Goal: Register for event/course

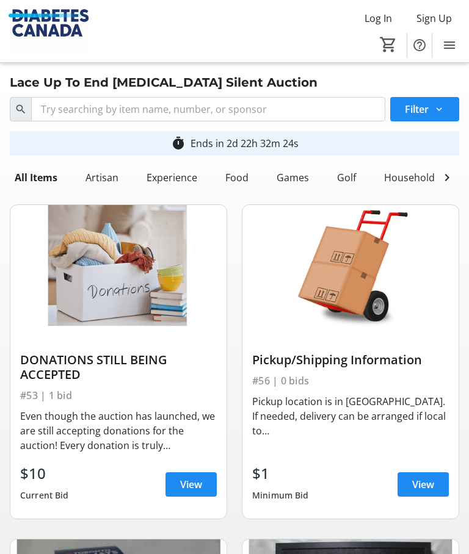
click at [438, 19] on span "Sign Up" at bounding box center [433, 18] width 35 height 15
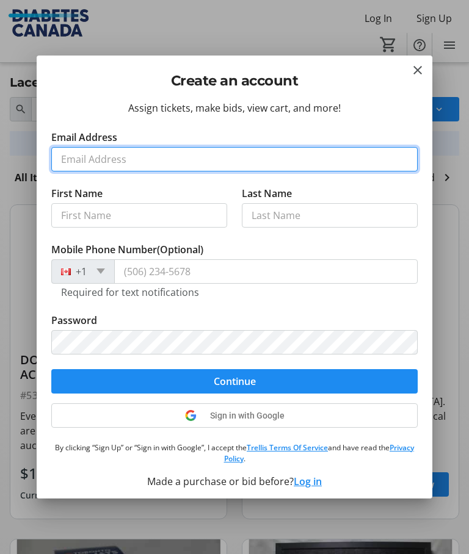
click at [151, 158] on input "Email Address" at bounding box center [234, 159] width 366 height 24
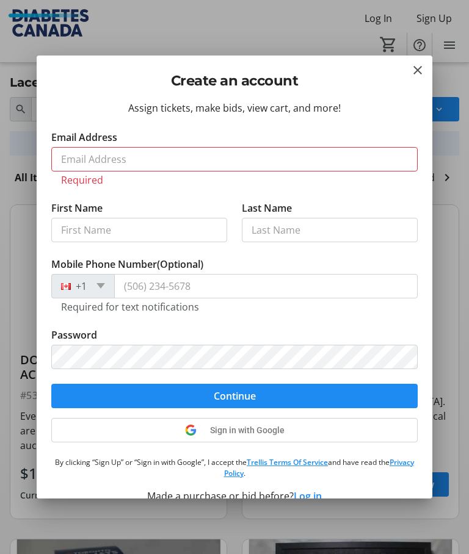
type input "[PERSON_NAME]"
type input "[PHONE_NUMBER]"
type input "[EMAIL_ADDRESS][DOMAIN_NAME]"
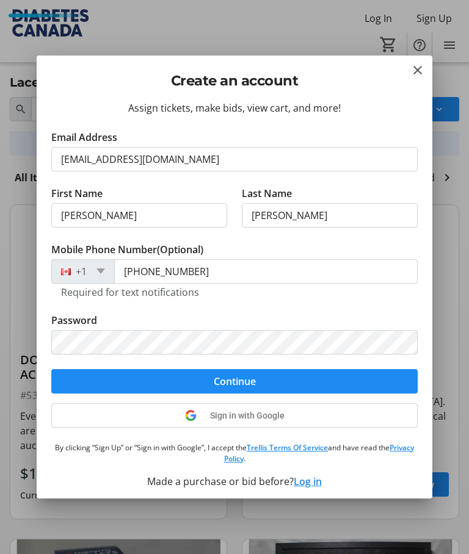
click at [197, 369] on form "Email Address [EMAIL_ADDRESS][DOMAIN_NAME] First Name [PERSON_NAME] Last Name […" at bounding box center [234, 262] width 366 height 264
click at [236, 374] on span "Continue" at bounding box center [235, 381] width 42 height 15
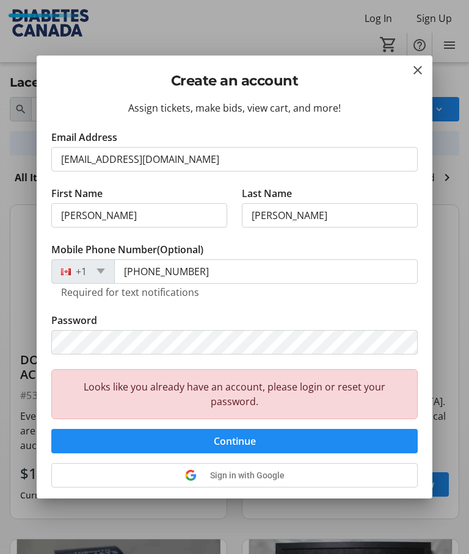
click at [264, 391] on div "Looks like you already have an account, please login or reset your password." at bounding box center [234, 394] width 366 height 50
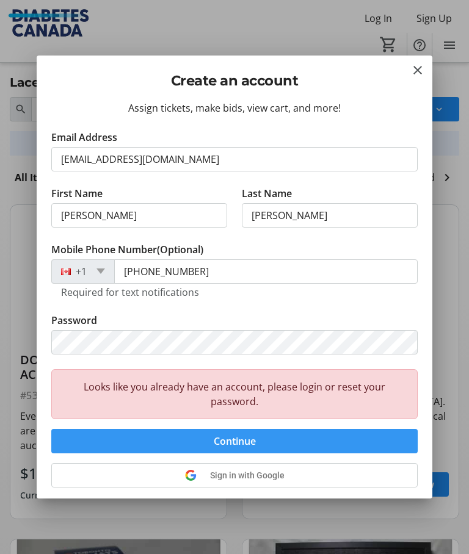
click at [225, 438] on span "Continue" at bounding box center [235, 441] width 42 height 15
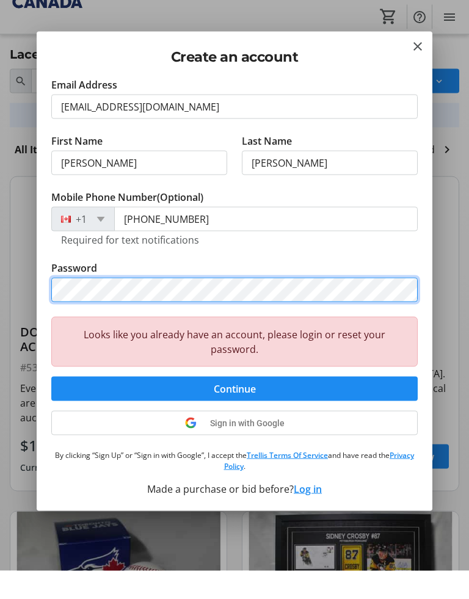
scroll to position [29, 0]
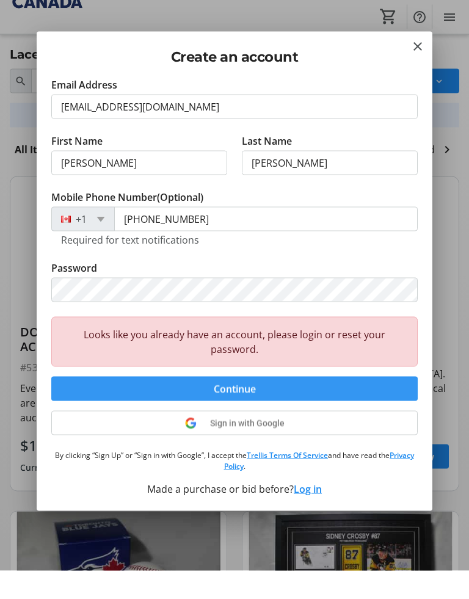
click at [244, 409] on span "Continue" at bounding box center [235, 416] width 42 height 15
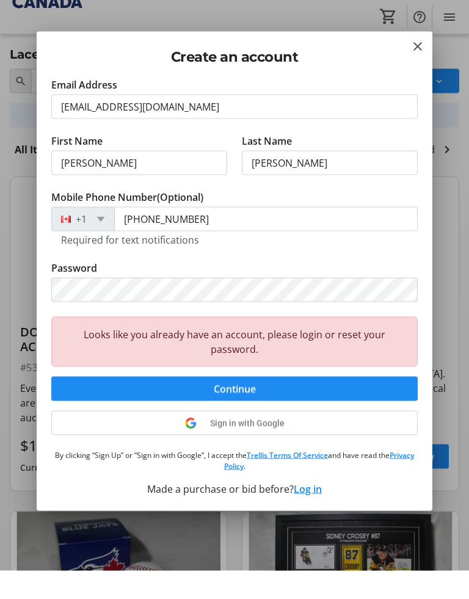
scroll to position [0, 0]
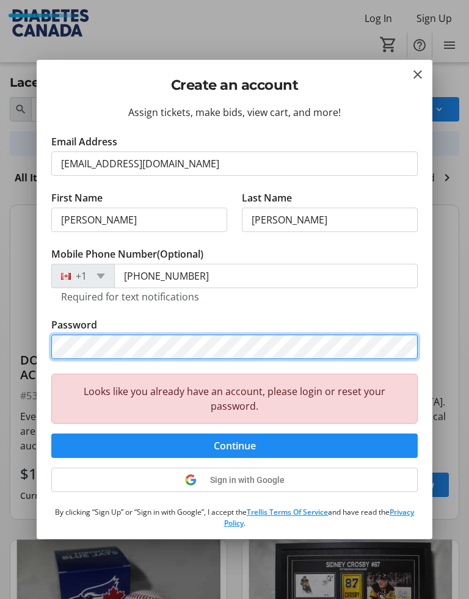
click at [234, 446] on button "Continue" at bounding box center [234, 445] width 366 height 24
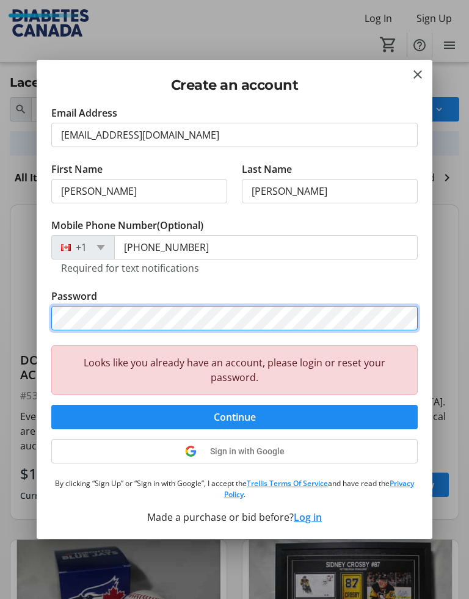
scroll to position [29, 0]
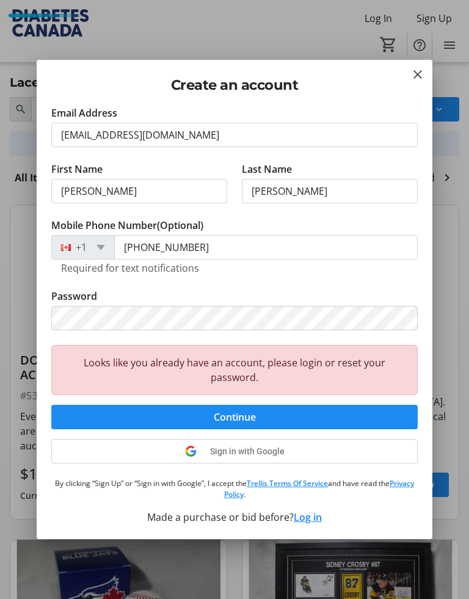
click at [322, 380] on div "Looks like you already have an account, please login or reset your password." at bounding box center [234, 370] width 366 height 50
click at [339, 355] on div "Looks like you already have an account, please login or reset your password." at bounding box center [234, 370] width 366 height 50
click at [302, 522] on button "Log in" at bounding box center [308, 517] width 28 height 15
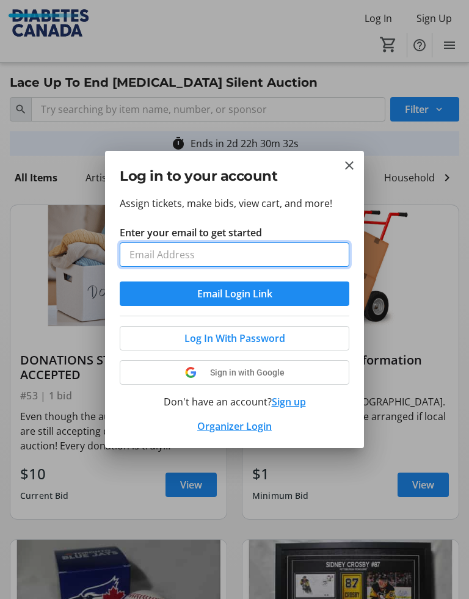
click at [191, 258] on input "Enter your email to get started" at bounding box center [234, 254] width 229 height 24
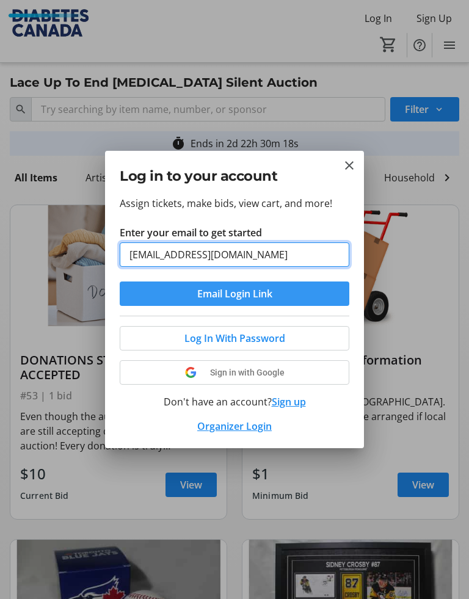
type input "[EMAIL_ADDRESS][DOMAIN_NAME]"
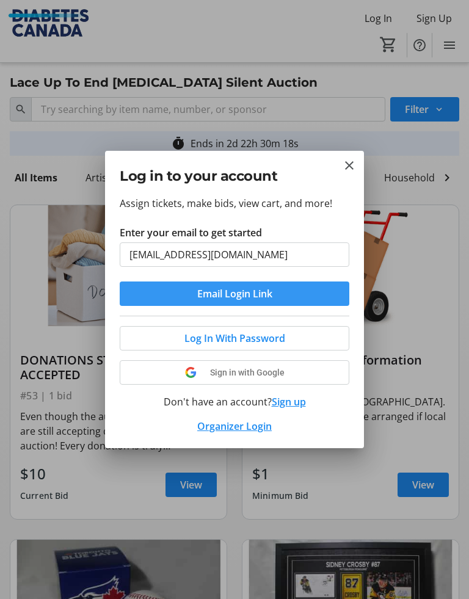
click at [294, 289] on span "submit" at bounding box center [234, 293] width 229 height 29
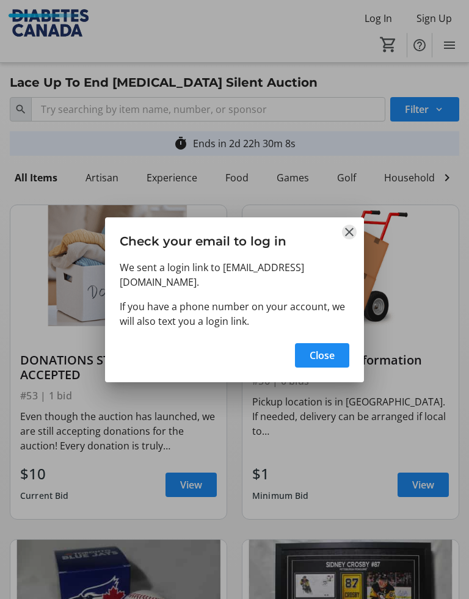
click at [348, 239] on mat-icon "Close" at bounding box center [349, 232] width 15 height 15
